Goal: Transaction & Acquisition: Purchase product/service

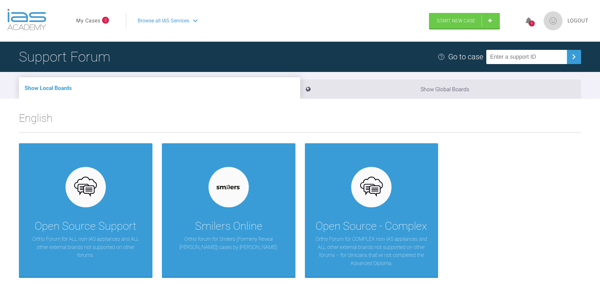
scroll to position [53, 0]
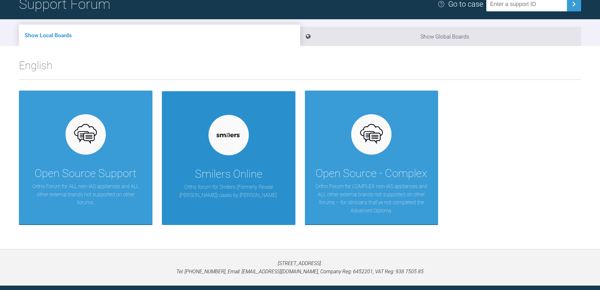
click at [266, 193] on p "Ortho forum for Smilers (Formerly Reveal [PERSON_NAME]) cases by [PERSON_NAME]." at bounding box center [228, 191] width 115 height 16
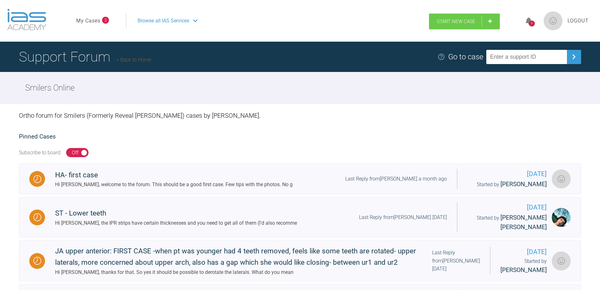
click at [496, 25] on link "Start New Case" at bounding box center [464, 22] width 71 height 16
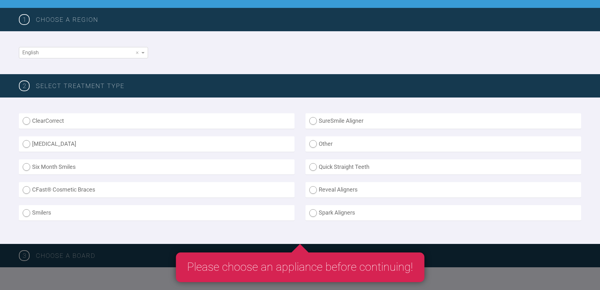
scroll to position [105, 0]
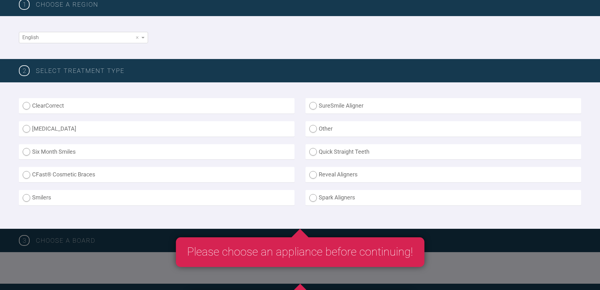
click at [28, 197] on label "Smilers" at bounding box center [157, 197] width 276 height 15
radio input "true"
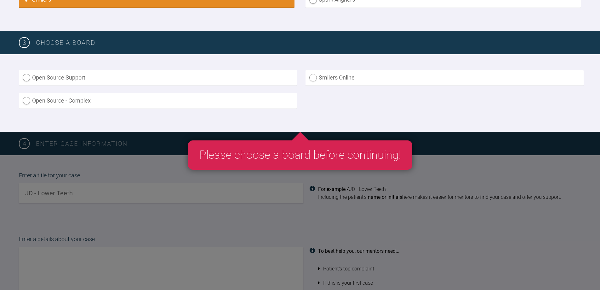
scroll to position [315, 0]
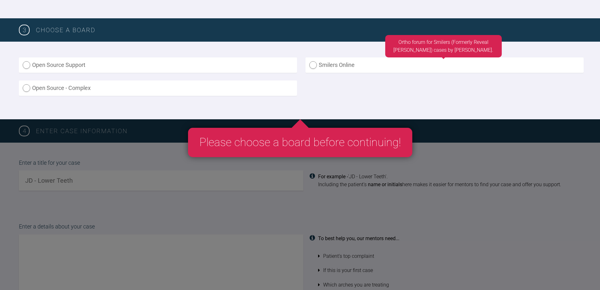
click at [314, 66] on label "Smilers Online" at bounding box center [445, 64] width 278 height 15
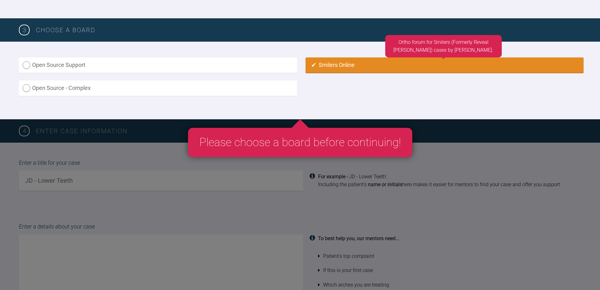
radio input "true"
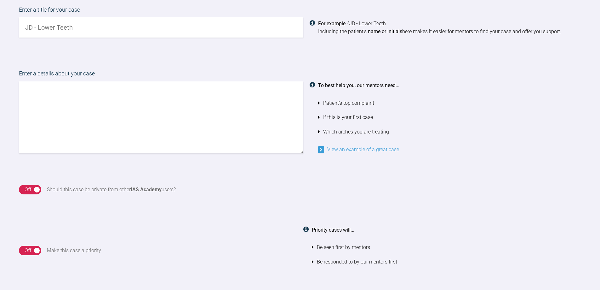
scroll to position [478, 0]
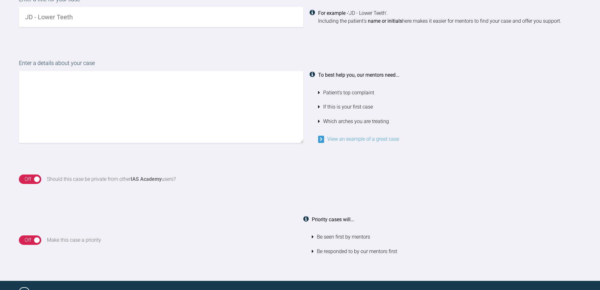
click at [31, 178] on div "Off" at bounding box center [28, 179] width 7 height 8
click at [29, 179] on div "On" at bounding box center [32, 179] width 6 height 8
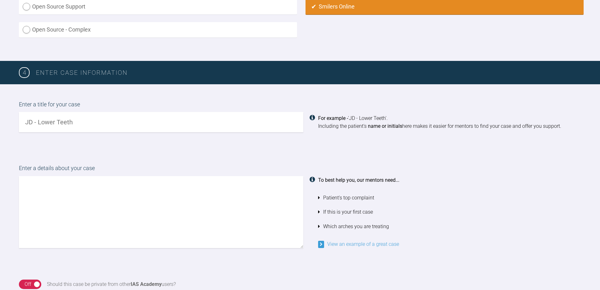
click at [71, 127] on input "text" at bounding box center [161, 122] width 285 height 20
type input "CW Lower teeth"
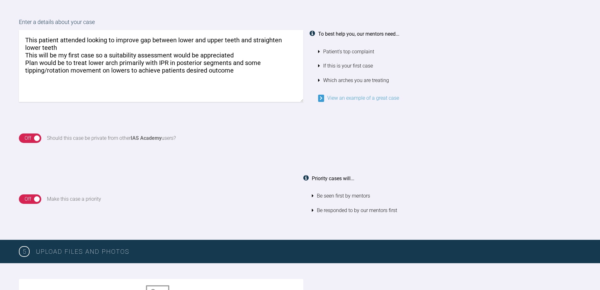
scroll to position [473, 0]
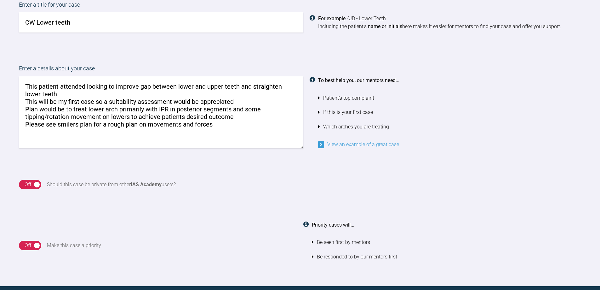
paste textarea "[URL][DOMAIN_NAME][PHONE_NUMBER][MEDICAL_RECORD_NUMBER]"
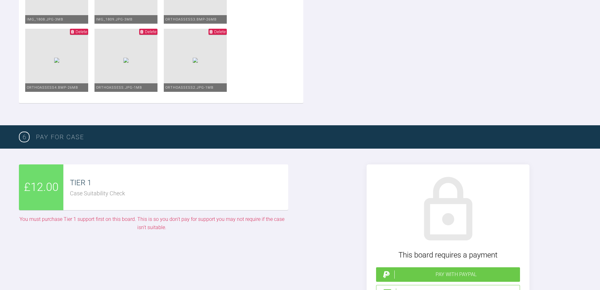
scroll to position [1104, 0]
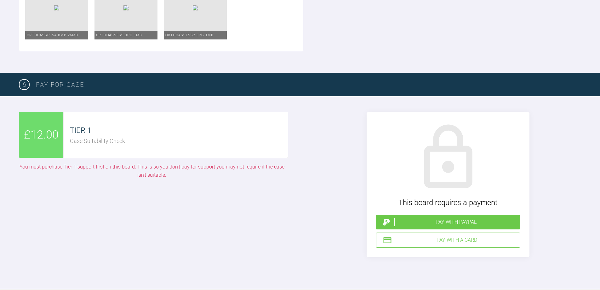
type textarea "This patient attended looking to improve gap between lower and upper teeth and …"
click at [45, 138] on span "£12.00" at bounding box center [41, 135] width 35 height 18
click at [457, 239] on div "Pay with a Card" at bounding box center [456, 240] width 121 height 8
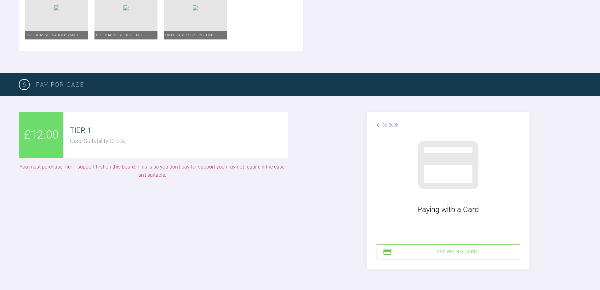
scroll to position [1156, 0]
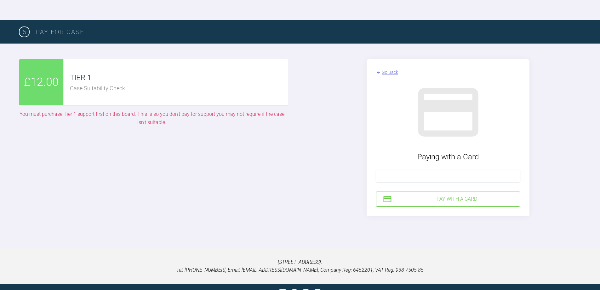
click at [461, 201] on div "Pay with a Card" at bounding box center [456, 199] width 121 height 8
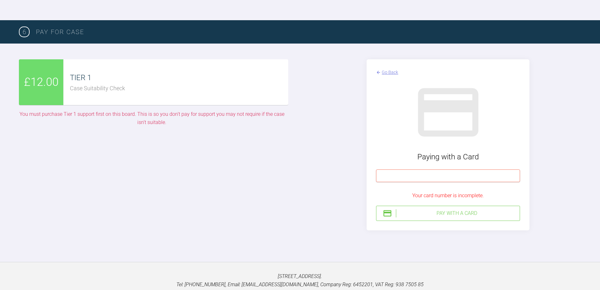
drag, startPoint x: 284, startPoint y: 174, endPoint x: 297, endPoint y: 182, distance: 14.6
click at [284, 174] on div "£12.00 TIER 1 Case Suitability Check You must purchase Tier 1 support first on …" at bounding box center [152, 144] width 266 height 171
click at [371, 194] on div "Go Back Paying with a Card Your card number is incomplete. Pay with a Card" at bounding box center [448, 144] width 163 height 171
drag, startPoint x: 376, startPoint y: 168, endPoint x: 389, endPoint y: 143, distance: 28.1
click at [378, 164] on div "Go Back Paying with a Card Your card number is incomplete. Pay with a Card" at bounding box center [448, 144] width 163 height 171
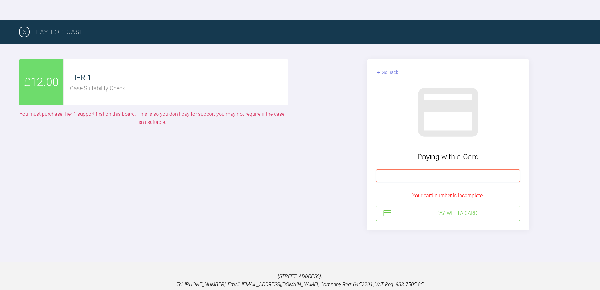
click at [389, 72] on div "Go Back" at bounding box center [390, 72] width 16 height 7
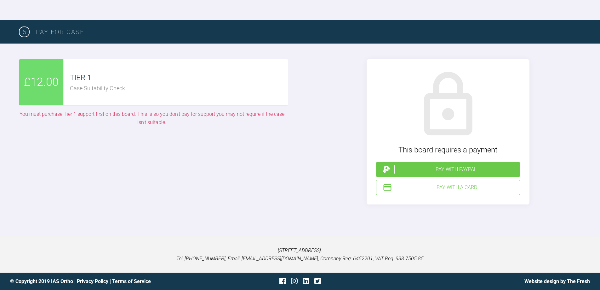
click at [441, 170] on div "Pay with PayPal" at bounding box center [456, 169] width 123 height 8
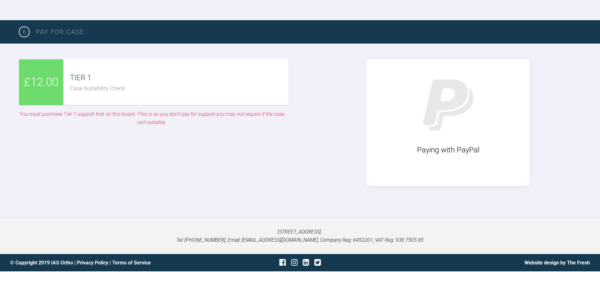
scroll to position [1138, 0]
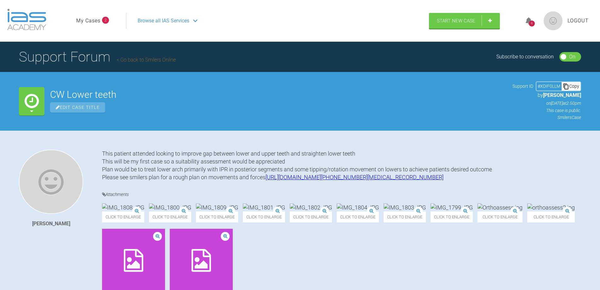
click at [81, 25] on link "My Cases" at bounding box center [88, 21] width 24 height 8
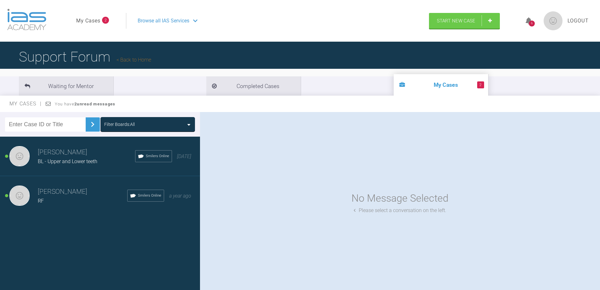
click at [394, 88] on li "2 My Cases" at bounding box center [441, 84] width 95 height 21
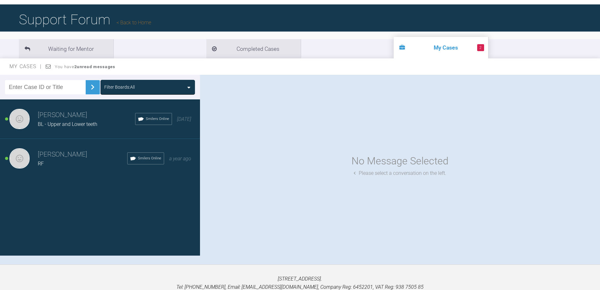
scroll to position [53, 0]
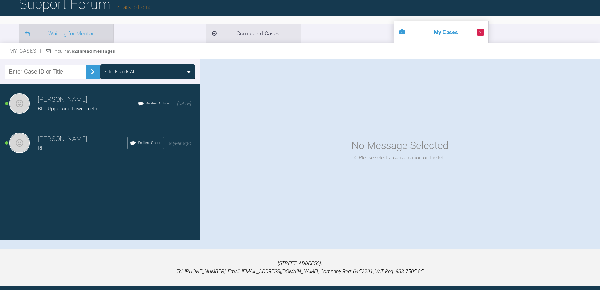
click at [87, 35] on li "Waiting for Mentor" at bounding box center [66, 33] width 95 height 19
